Goal: Task Accomplishment & Management: Manage account settings

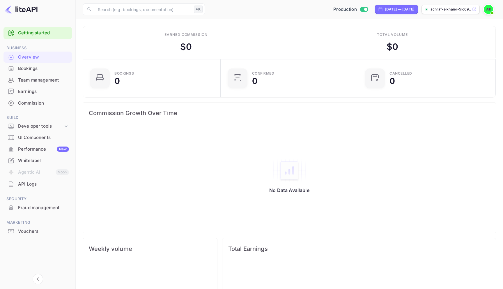
click at [490, 9] on img at bounding box center [488, 9] width 9 height 9
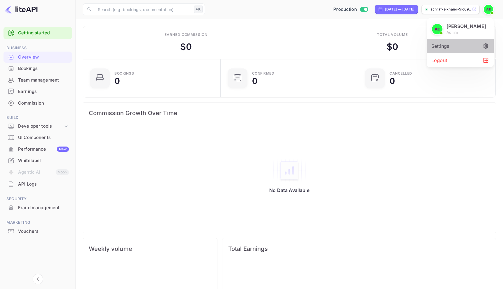
click at [468, 43] on div "Settings" at bounding box center [460, 46] width 67 height 14
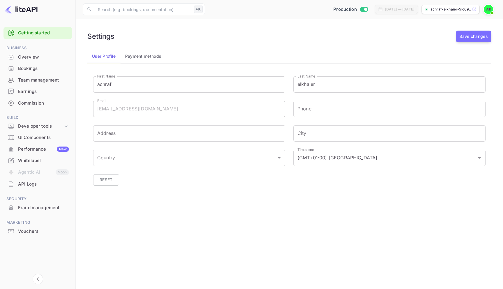
click at [141, 56] on button "Payment methods" at bounding box center [144, 56] width 46 height 14
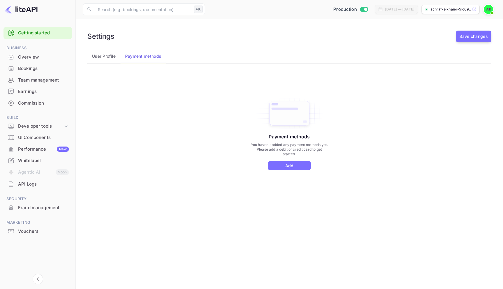
click at [111, 56] on button "User Profile" at bounding box center [103, 56] width 33 height 14
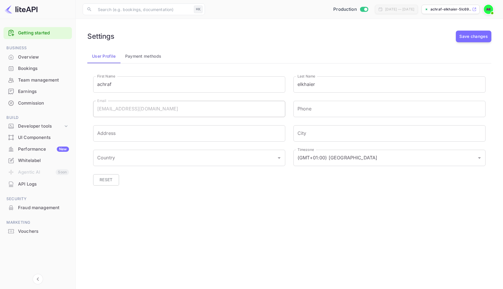
click at [39, 70] on div "Bookings" at bounding box center [43, 68] width 51 height 7
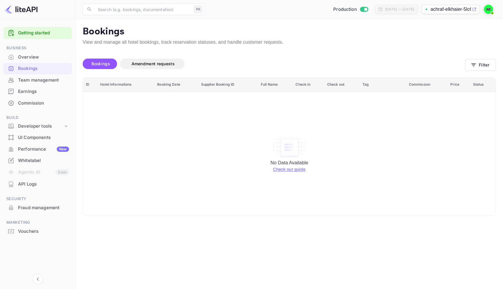
click at [490, 7] on img at bounding box center [488, 9] width 9 height 9
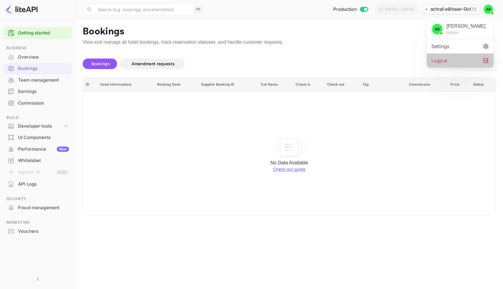
click at [459, 62] on div "Logout" at bounding box center [460, 61] width 67 height 14
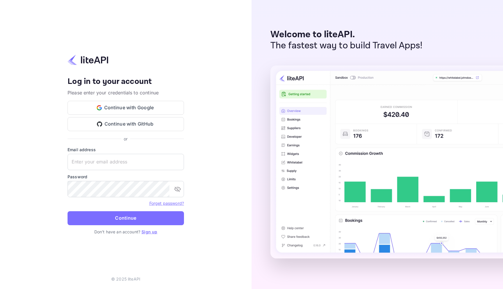
click at [172, 204] on link "Forget password?" at bounding box center [166, 203] width 35 height 5
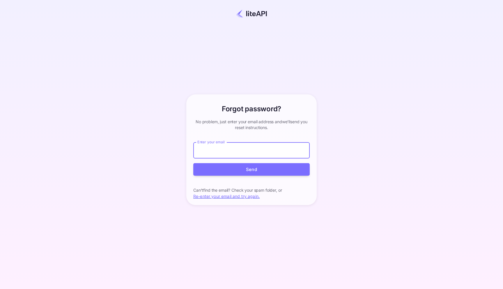
type input "a.elkhaier+2@nuitee.com"
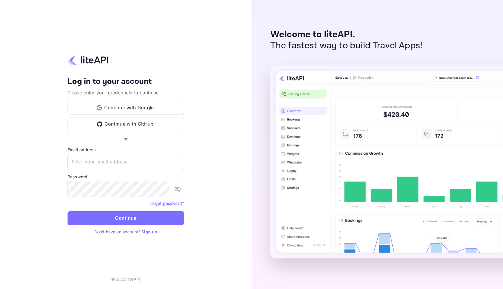
click at [105, 161] on input "text" at bounding box center [126, 162] width 116 height 16
type input "a.elkhaier+2@nuitee.com"
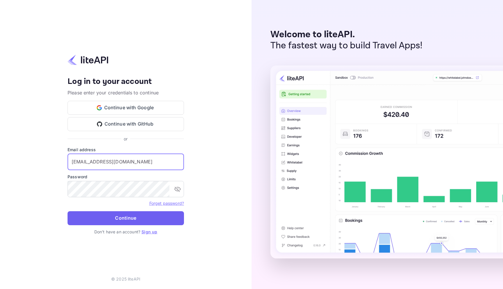
click at [132, 218] on button "Continue" at bounding box center [126, 218] width 116 height 14
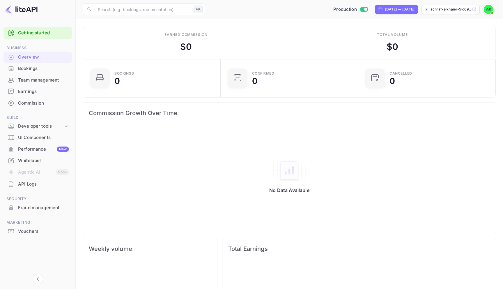
click at [486, 10] on img at bounding box center [488, 9] width 9 height 9
click at [442, 12] on div at bounding box center [251, 144] width 503 height 289
click at [38, 157] on div "Whitelabel" at bounding box center [43, 160] width 51 height 7
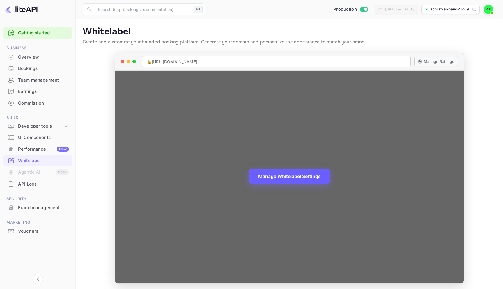
click at [284, 173] on button "Manage Whitelabel Settings" at bounding box center [289, 176] width 81 height 15
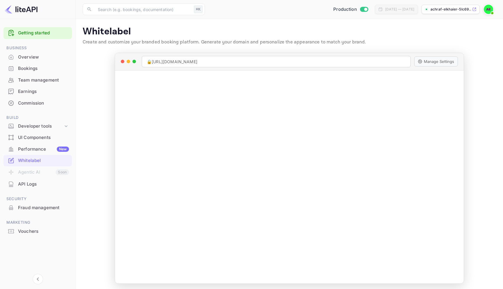
click at [45, 57] on div "Overview" at bounding box center [43, 57] width 51 height 7
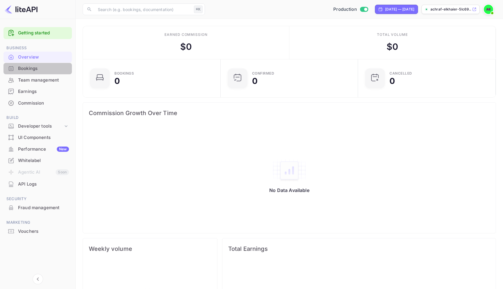
click at [45, 71] on div "Bookings" at bounding box center [43, 68] width 51 height 7
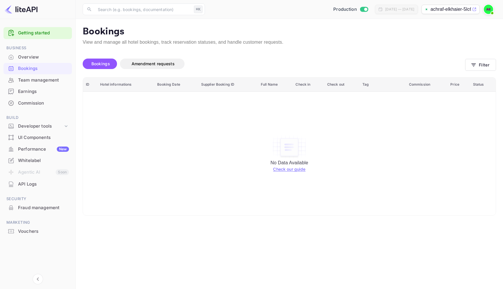
click at [492, 13] on span at bounding box center [492, 13] width 2 height 2
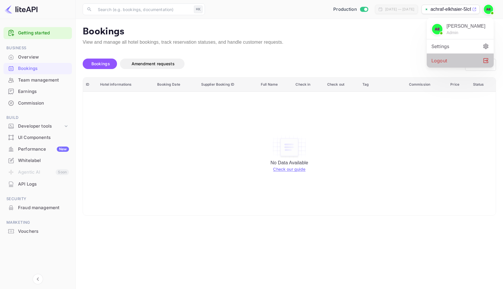
click at [466, 55] on div "Logout" at bounding box center [460, 61] width 67 height 14
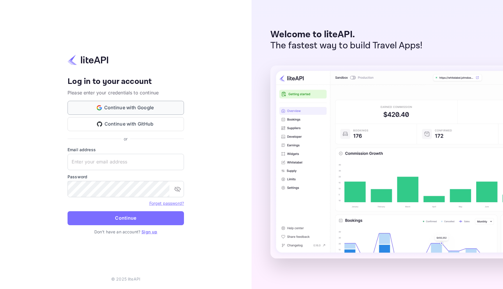
click at [134, 108] on button "Continue with Google" at bounding box center [126, 108] width 116 height 14
